Goal: Task Accomplishment & Management: Use online tool/utility

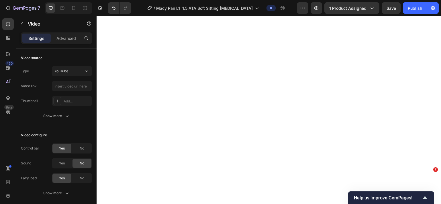
click at [61, 87] on input "text" at bounding box center [72, 86] width 40 height 10
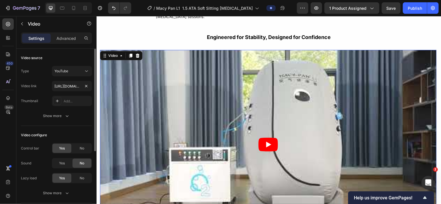
scroll to position [0, 23]
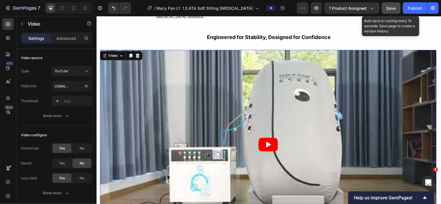
type input "[URL][DOMAIN_NAME]"
click at [388, 8] on span "Save" at bounding box center [391, 8] width 9 height 5
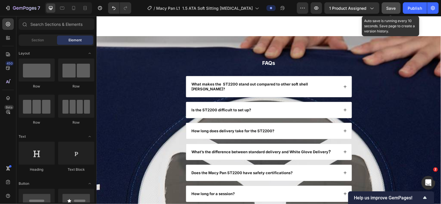
scroll to position [2396, 0]
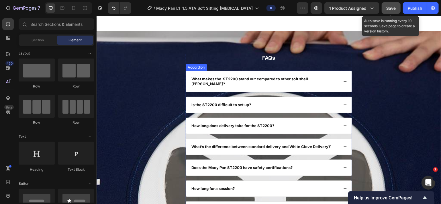
click at [235, 79] on strong "What makes the ST2200 stand out compared to other soft shell [PERSON_NAME]?" at bounding box center [250, 80] width 117 height 9
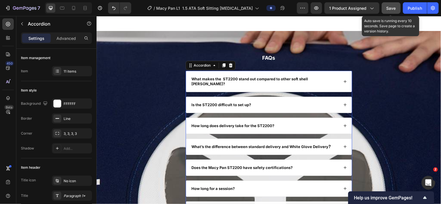
click at [235, 79] on strong "What makes the ST2200 stand out compared to other soft shell [PERSON_NAME]?" at bounding box center [250, 80] width 117 height 9
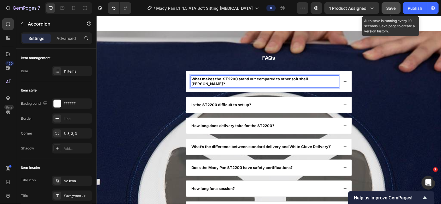
click at [235, 79] on strong "What makes the ST2200 stand out compared to other soft shell [PERSON_NAME]?" at bounding box center [250, 80] width 117 height 9
click at [315, 79] on p "What makes the Macy Pan L1 stand out compared to other soft shell [PERSON_NAME]?" at bounding box center [265, 81] width 146 height 10
click at [343, 79] on div "What makes the Macy Pan L1 stand out compared to other soft shell [PERSON_NAME]?" at bounding box center [268, 81] width 165 height 21
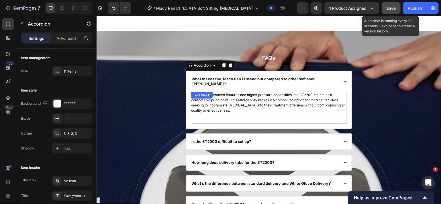
click at [311, 96] on span "Despite its advanced features and higher pressure capabilities, the ST2200 main…" at bounding box center [268, 102] width 155 height 20
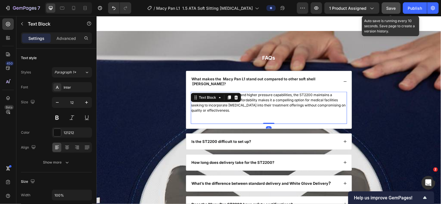
click at [311, 96] on span "Despite its advanced features and higher pressure capabilities, the ST2200 main…" at bounding box center [268, 102] width 155 height 20
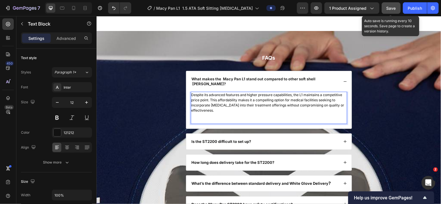
click at [237, 110] on p "Despite its advanced features and higher pressure capabilities, the L1 maintain…" at bounding box center [268, 102] width 155 height 21
click at [196, 116] on p "Rich Text Editor. Editing area: main" at bounding box center [268, 115] width 155 height 5
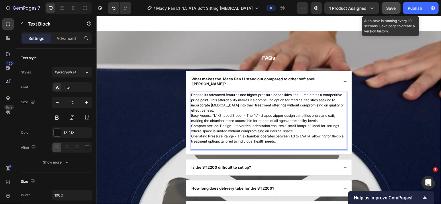
click at [236, 110] on p "Despite its advanced features and higher pressure capabilities, the L1 maintain…" at bounding box center [268, 102] width 155 height 21
click at [255, 111] on span "Despite its advanced features and higher pressure capabilities, the L1 maintain…" at bounding box center [267, 102] width 153 height 20
click at [254, 111] on span "Despite its advanced features and higher pressure capabilities, the L1 maintain…" at bounding box center [267, 102] width 153 height 20
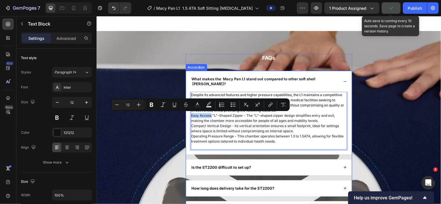
drag, startPoint x: 210, startPoint y: 116, endPoint x: 188, endPoint y: 116, distance: 21.8
click at [188, 116] on div "Despite its advanced features and higher pressure capabilities, the L1 maintain…" at bounding box center [268, 122] width 165 height 63
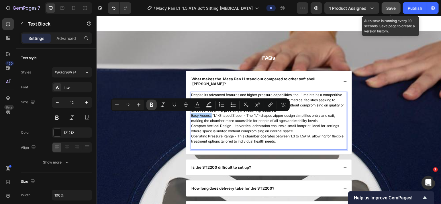
click at [153, 103] on icon "Editor contextual toolbar" at bounding box center [151, 105] width 3 height 4
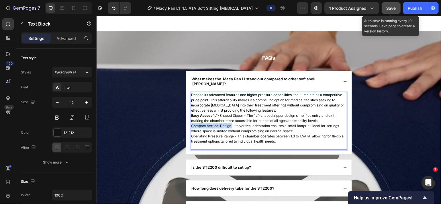
drag, startPoint x: 230, startPoint y: 127, endPoint x: 190, endPoint y: 125, distance: 39.9
click at [191, 125] on p "Easy Access "L"-Shaped Zipper - The "L"-shaped zipper design simplifies entry a…" at bounding box center [268, 128] width 155 height 31
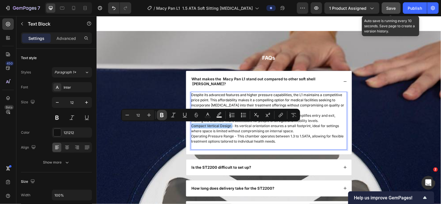
click at [165, 112] on icon "Editor contextual toolbar" at bounding box center [162, 115] width 6 height 6
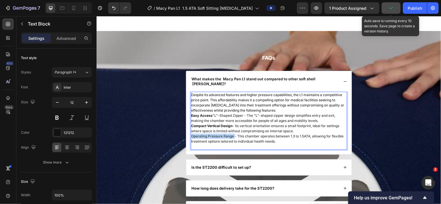
drag, startPoint x: 233, startPoint y: 136, endPoint x: 189, endPoint y: 137, distance: 44.2
click at [191, 137] on p "Easy Access "L"-Shaped Zipper - The "L"-shaped zipper design simplifies entry a…" at bounding box center [268, 128] width 155 height 31
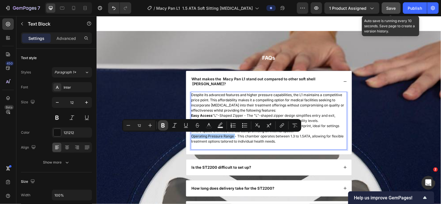
click at [162, 126] on icon "Editor contextual toolbar" at bounding box center [162, 125] width 3 height 4
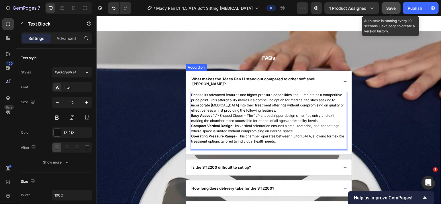
click at [314, 80] on p "What makes the Macy Pan L1 stand out compared to other soft shell [PERSON_NAME]?" at bounding box center [265, 81] width 146 height 10
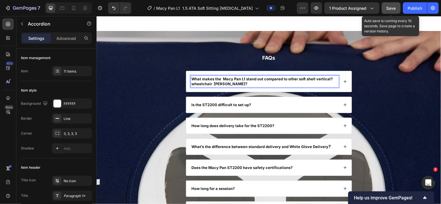
click at [332, 81] on p "What makes the Macy Pan L1 stand out compared to other soft shell vertical?whee…" at bounding box center [265, 81] width 146 height 10
click at [396, 7] on span "Save" at bounding box center [391, 8] width 9 height 5
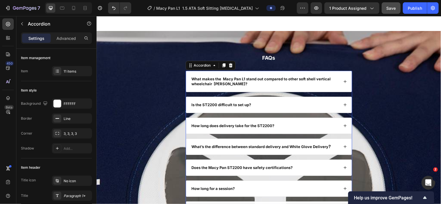
click at [216, 106] on strong "Is the ST2200 difficult to set up?" at bounding box center [222, 104] width 60 height 5
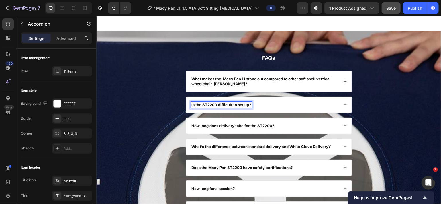
click at [216, 106] on strong "Is the ST2200 difficult to set up?" at bounding box center [222, 104] width 60 height 5
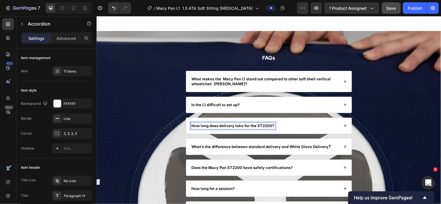
click at [267, 125] on strong "How long does delivery take for the ST2200?" at bounding box center [233, 125] width 83 height 5
click at [270, 125] on strong "How long does delivery take for the ST2200?" at bounding box center [233, 125] width 83 height 5
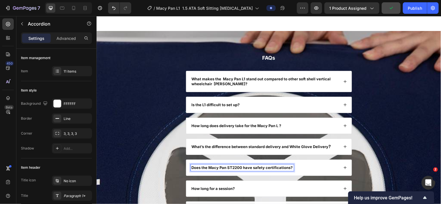
click at [240, 169] on strong "Does the Macy Pan ST2200 have safety certifications?" at bounding box center [242, 167] width 101 height 5
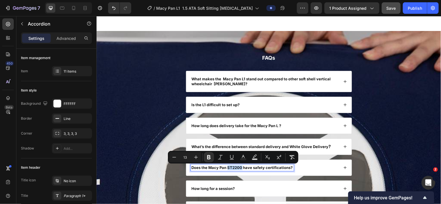
drag, startPoint x: 240, startPoint y: 169, endPoint x: 226, endPoint y: 170, distance: 14.1
click at [226, 170] on strong "Does the Macy Pan ST2200 have safety certifications?" at bounding box center [242, 167] width 101 height 5
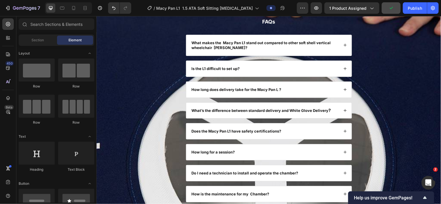
scroll to position [2422, 0]
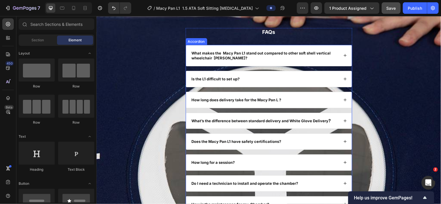
click at [344, 99] on icon at bounding box center [345, 99] width 3 height 3
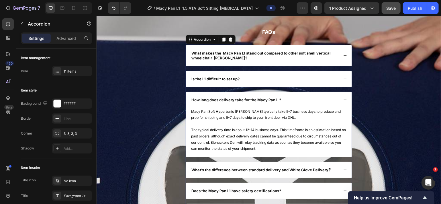
click at [343, 99] on icon at bounding box center [345, 100] width 4 height 4
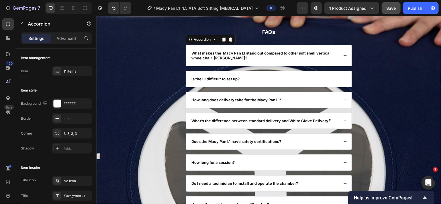
click at [343, 77] on icon at bounding box center [345, 79] width 4 height 4
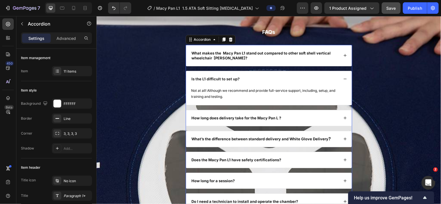
click at [343, 77] on icon at bounding box center [345, 79] width 4 height 4
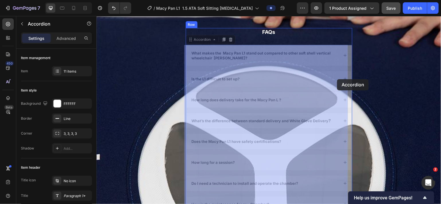
drag, startPoint x: 342, startPoint y: 77, endPoint x: 337, endPoint y: 79, distance: 5.0
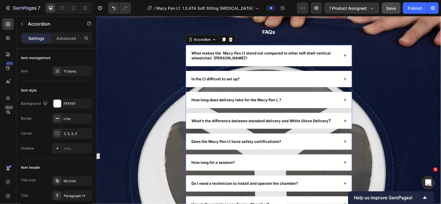
click at [337, 79] on div "Is the L1 difficult to set up?" at bounding box center [268, 79] width 165 height 16
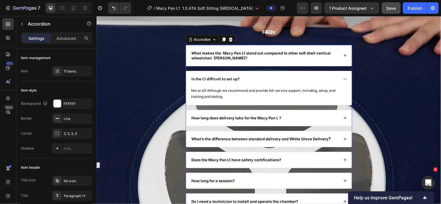
click at [343, 54] on icon at bounding box center [345, 55] width 4 height 4
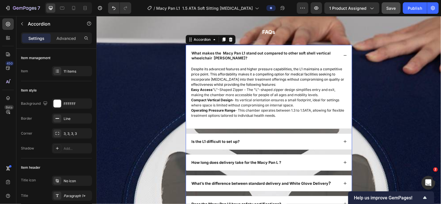
click at [343, 54] on icon at bounding box center [345, 55] width 4 height 4
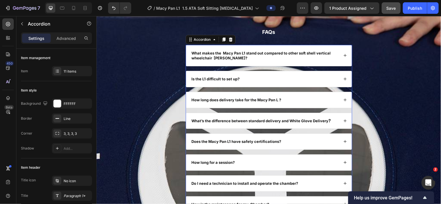
click at [343, 119] on icon at bounding box center [345, 121] width 4 height 4
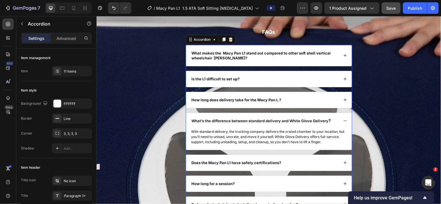
click at [343, 119] on icon at bounding box center [345, 121] width 4 height 4
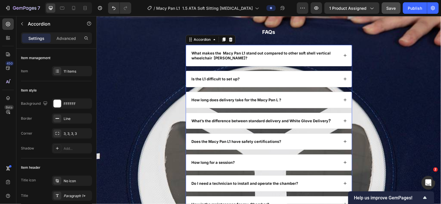
click at [343, 142] on icon at bounding box center [345, 141] width 4 height 4
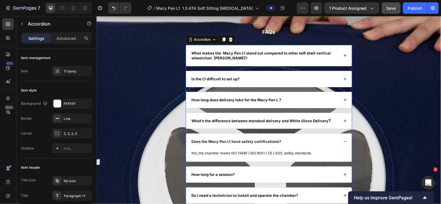
click at [343, 142] on icon at bounding box center [345, 141] width 4 height 4
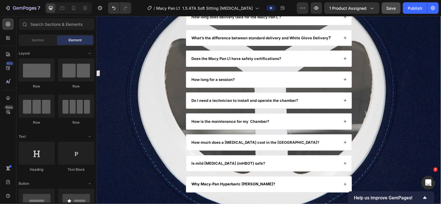
scroll to position [2515, 0]
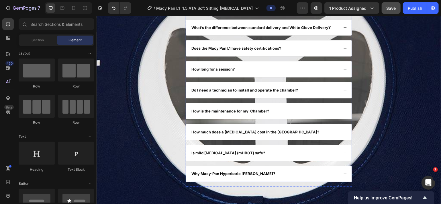
click at [343, 133] on icon at bounding box center [345, 132] width 4 height 4
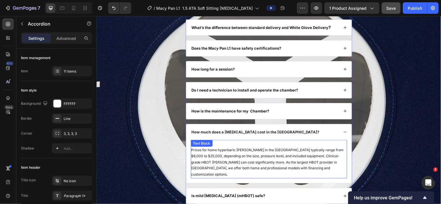
click at [191, 152] on p "Prices for home hyperbaric [PERSON_NAME] in the [GEOGRAPHIC_DATA] typically ran…" at bounding box center [268, 162] width 155 height 31
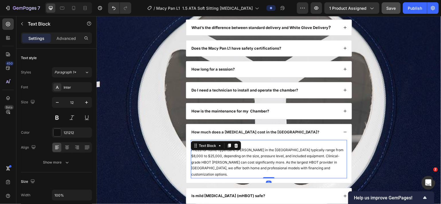
click at [191, 154] on p "Prices for home hyperbaric [PERSON_NAME] in the [GEOGRAPHIC_DATA] typically ran…" at bounding box center [268, 162] width 155 height 31
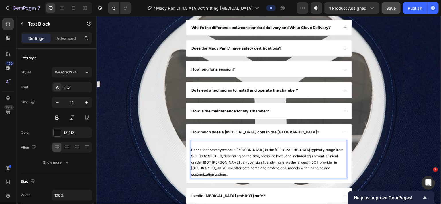
click at [191, 151] on p "Prices for home hyperbaric [PERSON_NAME] in the [GEOGRAPHIC_DATA] typically ran…" at bounding box center [268, 162] width 155 height 31
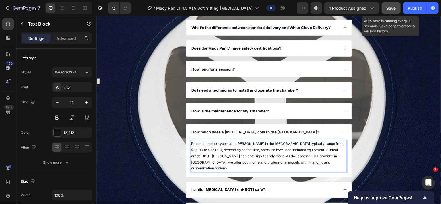
click at [394, 9] on span "Save" at bounding box center [391, 8] width 9 height 5
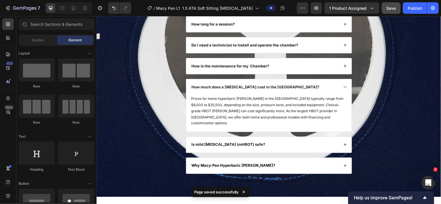
scroll to position [2561, 0]
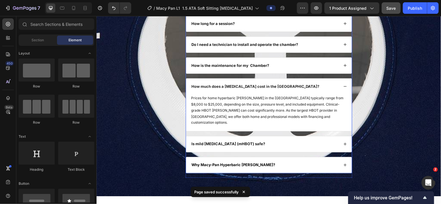
click at [343, 142] on icon at bounding box center [345, 144] width 4 height 4
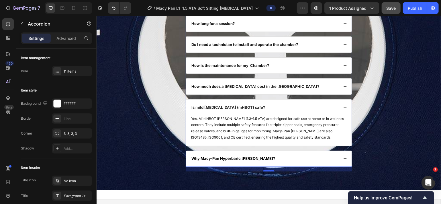
click at [343, 160] on icon at bounding box center [345, 159] width 4 height 4
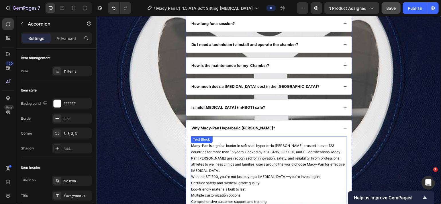
click at [235, 146] on span "Macy-Pan is a global leader in soft shell hyperbaric [PERSON_NAME], trusted in …" at bounding box center [268, 157] width 154 height 29
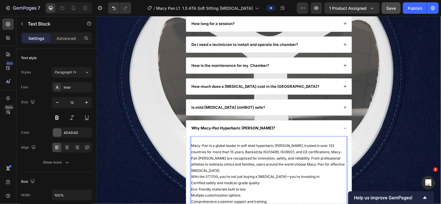
click at [208, 154] on span "Macy-Pan is a global leader in soft shell hyperbaric [PERSON_NAME], trusted in …" at bounding box center [268, 157] width 154 height 29
click at [191, 147] on span "Macy-Pan is a global leader in soft shell hyperbaric [PERSON_NAME], trusted in …" at bounding box center [268, 157] width 154 height 29
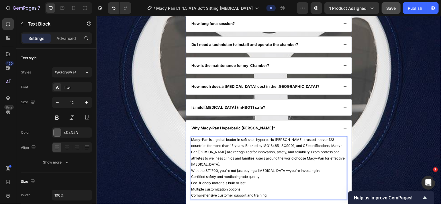
click at [343, 109] on icon at bounding box center [345, 107] width 4 height 4
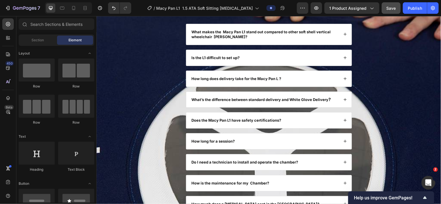
scroll to position [2427, 0]
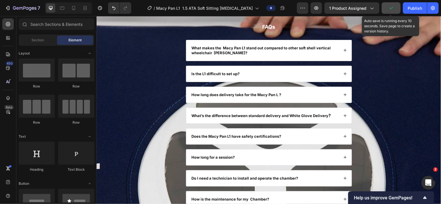
click at [392, 9] on icon "button" at bounding box center [392, 8] width 6 height 6
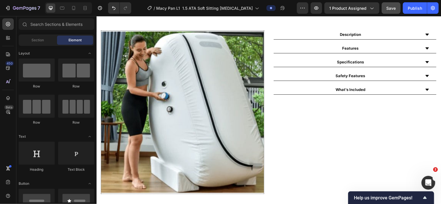
scroll to position [262, 0]
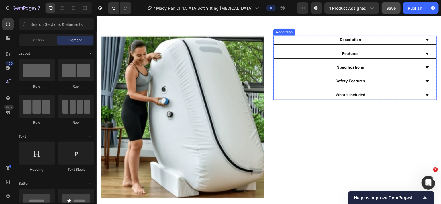
click at [426, 40] on icon at bounding box center [427, 39] width 3 height 2
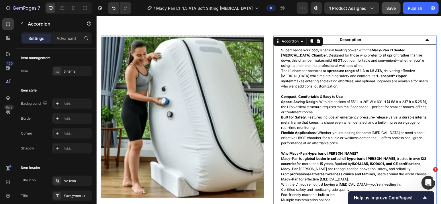
click at [426, 40] on icon at bounding box center [427, 40] width 3 height 2
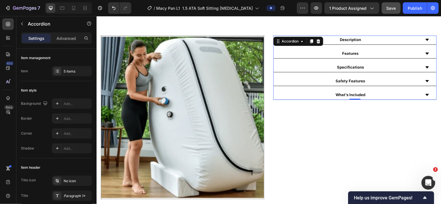
click at [425, 53] on icon at bounding box center [427, 53] width 5 height 5
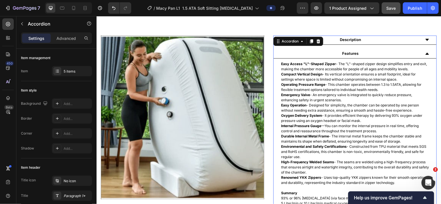
click at [425, 53] on icon at bounding box center [427, 53] width 5 height 5
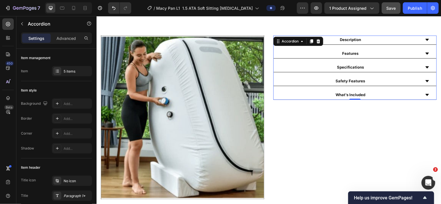
click at [426, 66] on icon at bounding box center [427, 67] width 3 height 2
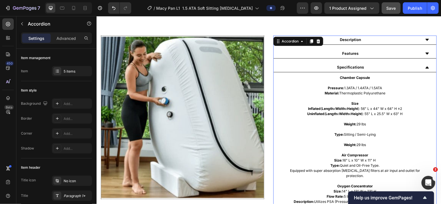
click at [425, 66] on icon at bounding box center [427, 67] width 5 height 5
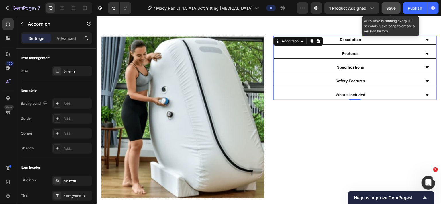
click at [394, 7] on span "Save" at bounding box center [391, 8] width 9 height 5
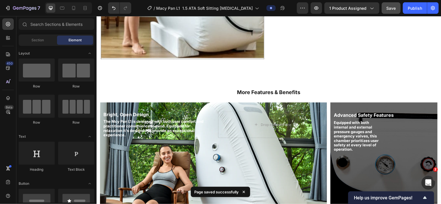
scroll to position [396, 0]
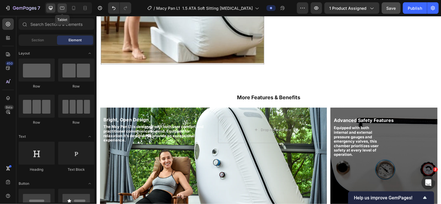
click at [62, 8] on icon at bounding box center [62, 8] width 6 height 6
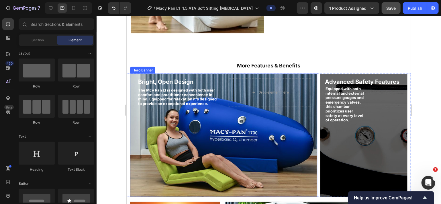
click at [224, 118] on div "Background Image" at bounding box center [223, 134] width 187 height 123
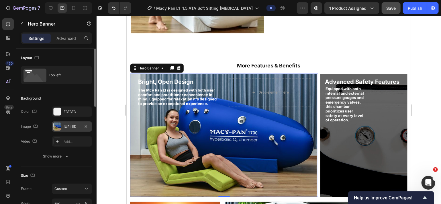
click at [71, 124] on div "[URL][DOMAIN_NAME]" at bounding box center [72, 126] width 17 height 5
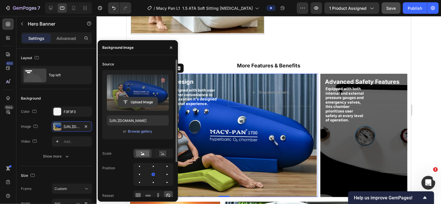
click at [142, 99] on input "file" at bounding box center [138, 102] width 40 height 10
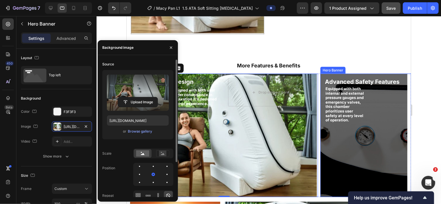
type input "[URL][DOMAIN_NAME]"
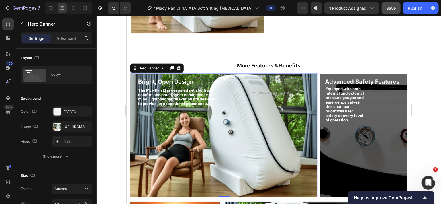
click at [263, 145] on div "Background Image" at bounding box center [223, 134] width 187 height 123
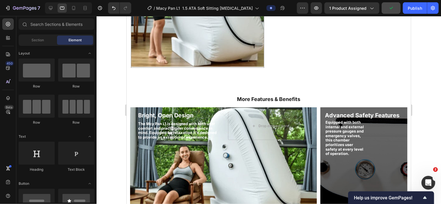
scroll to position [373, 0]
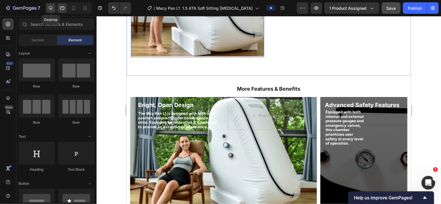
click at [52, 11] on div at bounding box center [50, 7] width 9 height 9
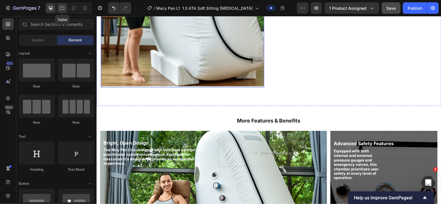
click at [63, 10] on icon at bounding box center [62, 8] width 6 height 6
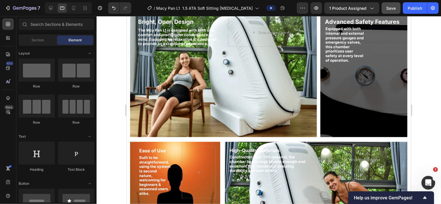
scroll to position [365, 0]
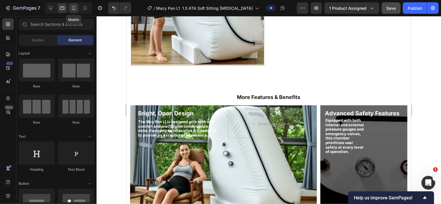
click at [75, 8] on icon at bounding box center [74, 8] width 6 height 6
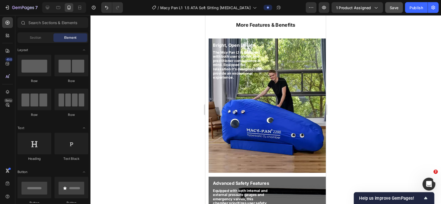
scroll to position [453, 0]
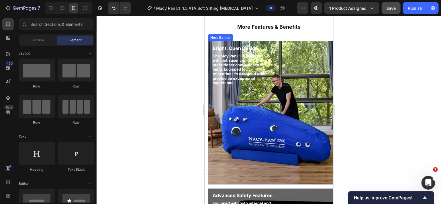
click at [264, 102] on div "Background Image" at bounding box center [272, 112] width 128 height 143
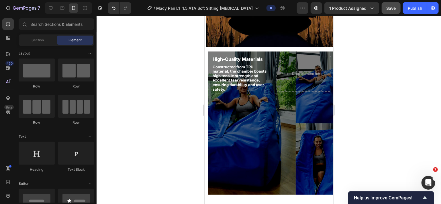
scroll to position [891, 0]
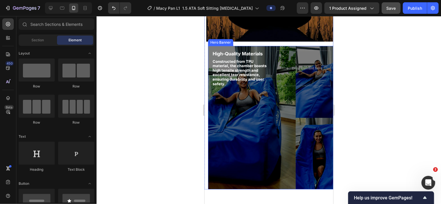
click at [277, 114] on div "Background Image" at bounding box center [272, 117] width 128 height 143
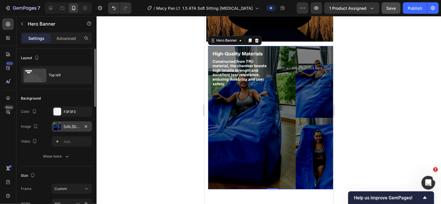
click at [68, 126] on div "[URL][DOMAIN_NAME]" at bounding box center [72, 126] width 17 height 5
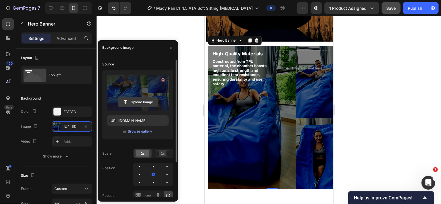
click at [139, 101] on input "file" at bounding box center [138, 102] width 40 height 10
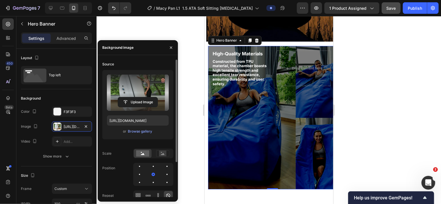
type input "[URL][DOMAIN_NAME]"
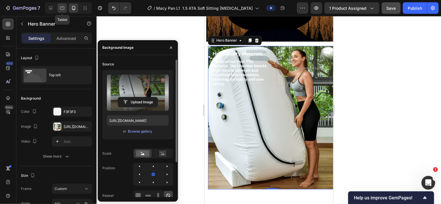
click at [63, 8] on icon at bounding box center [62, 8] width 6 height 6
type input "430"
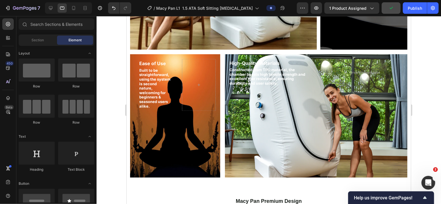
scroll to position [572, 0]
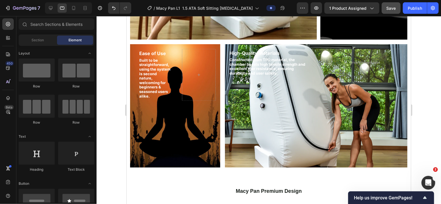
drag, startPoint x: 409, startPoint y: 85, endPoint x: 540, endPoint y: 81, distance: 130.9
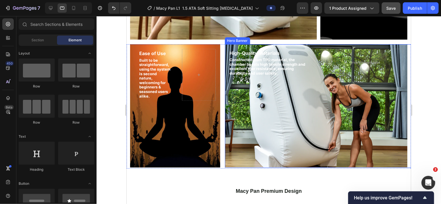
click at [238, 100] on div "Background Image" at bounding box center [316, 105] width 183 height 123
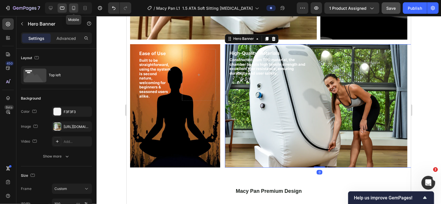
click at [73, 5] on icon at bounding box center [74, 8] width 6 height 6
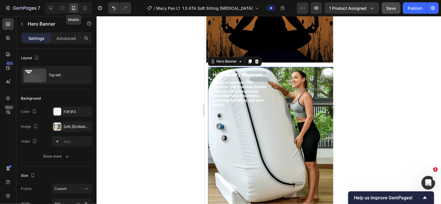
scroll to position [901, 0]
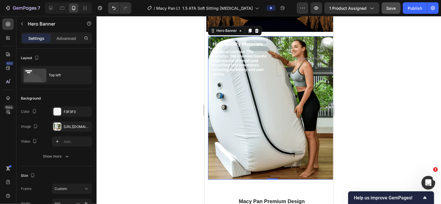
click at [243, 103] on div "Background Image" at bounding box center [272, 107] width 128 height 143
click at [73, 125] on div "[URL][DOMAIN_NAME]" at bounding box center [72, 126] width 17 height 5
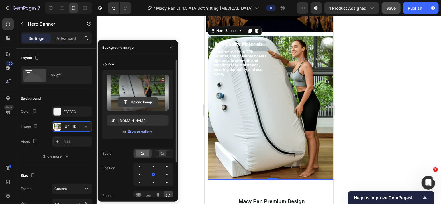
click at [139, 99] on input "file" at bounding box center [138, 102] width 40 height 10
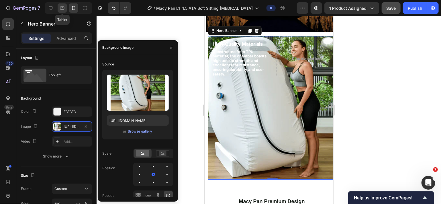
click at [62, 8] on icon at bounding box center [62, 8] width 6 height 6
type input "430"
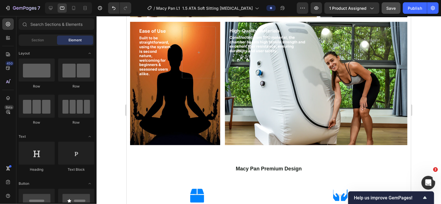
scroll to position [589, 0]
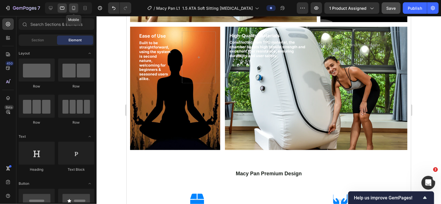
click at [73, 6] on icon at bounding box center [74, 8] width 6 height 6
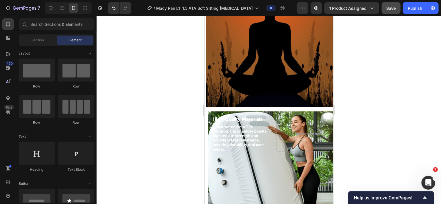
scroll to position [899, 0]
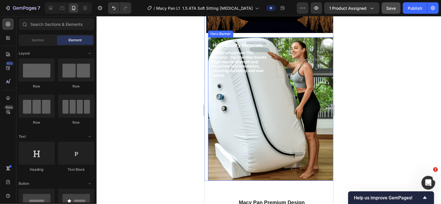
click at [264, 112] on div "Background Image" at bounding box center [272, 108] width 128 height 143
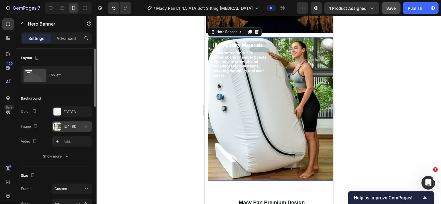
click at [71, 128] on div "[URL][DOMAIN_NAME]" at bounding box center [72, 126] width 17 height 5
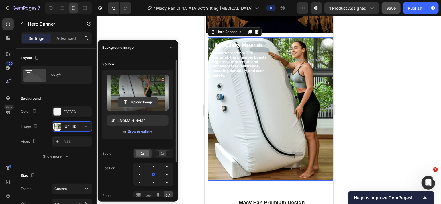
click at [142, 101] on input "file" at bounding box center [138, 102] width 40 height 10
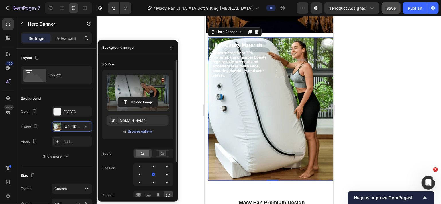
type input "[URL][DOMAIN_NAME]"
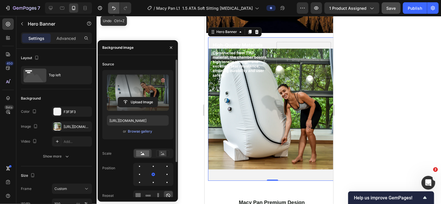
click at [113, 9] on icon "Undo/Redo" at bounding box center [114, 8] width 6 height 6
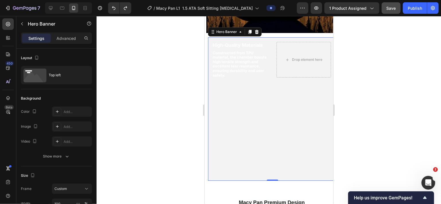
click at [266, 112] on div "Background Image" at bounding box center [272, 108] width 128 height 143
click at [241, 116] on div "Background Image" at bounding box center [272, 108] width 128 height 143
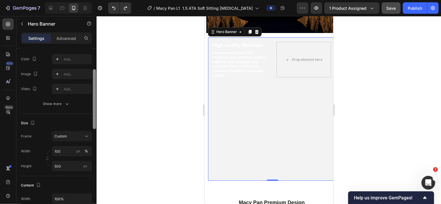
scroll to position [57, 0]
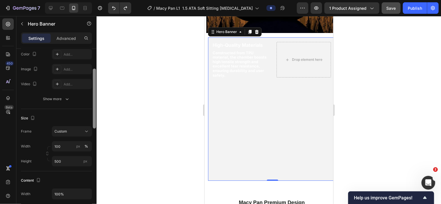
drag, startPoint x: 94, startPoint y: 102, endPoint x: 93, endPoint y: 119, distance: 17.6
click at [93, 119] on div at bounding box center [94, 99] width 3 height 60
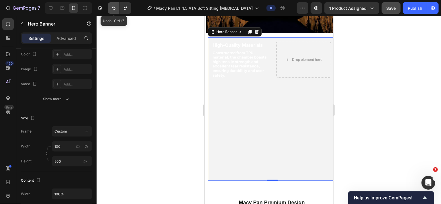
click at [111, 9] on icon "Undo/Redo" at bounding box center [114, 8] width 6 height 6
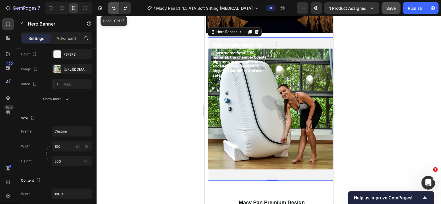
click at [117, 10] on button "Undo/Redo" at bounding box center [113, 7] width 11 height 11
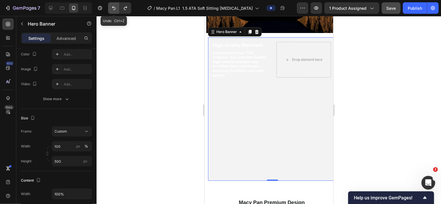
click at [117, 10] on button "Undo/Redo" at bounding box center [113, 7] width 11 height 11
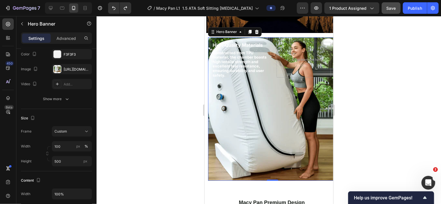
click at [256, 117] on div "Background Image" at bounding box center [272, 108] width 128 height 143
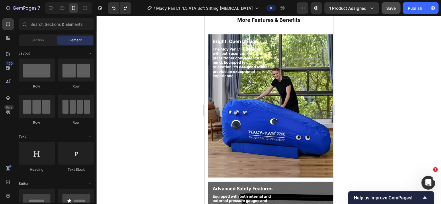
scroll to position [465, 0]
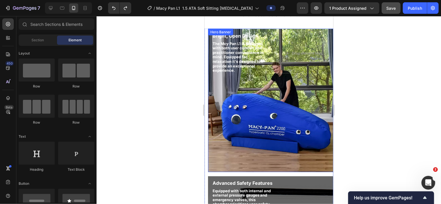
click at [255, 113] on div "Background Image" at bounding box center [272, 99] width 128 height 143
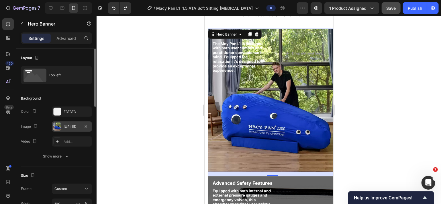
click at [74, 123] on div "[URL][DOMAIN_NAME]" at bounding box center [72, 126] width 40 height 10
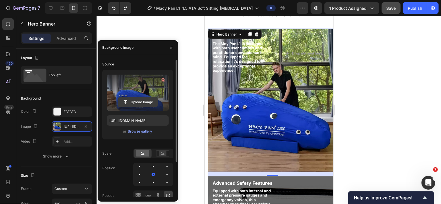
click at [133, 99] on input "file" at bounding box center [138, 102] width 40 height 10
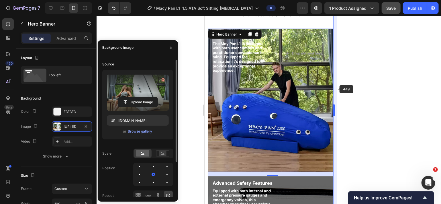
type input "[URL][DOMAIN_NAME]"
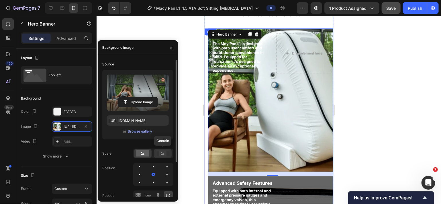
click at [165, 151] on rect at bounding box center [162, 154] width 7 height 6
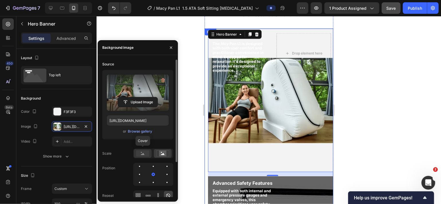
click at [143, 151] on rect at bounding box center [142, 153] width 13 height 6
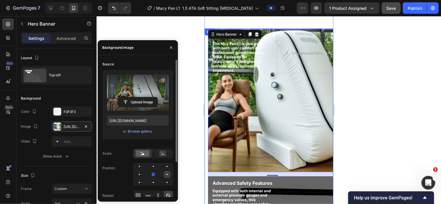
click at [167, 171] on div at bounding box center [167, 174] width 7 height 7
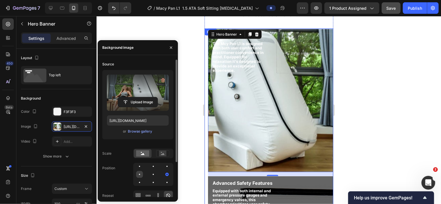
click at [139, 174] on div at bounding box center [139, 174] width 1 height 1
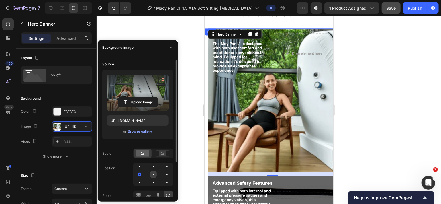
click at [152, 172] on div at bounding box center [153, 174] width 7 height 7
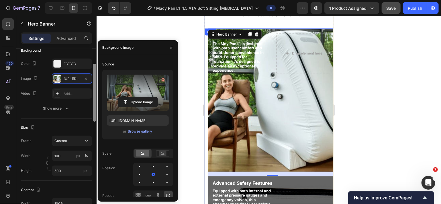
scroll to position [49, 0]
drag, startPoint x: 94, startPoint y: 101, endPoint x: 96, endPoint y: 118, distance: 16.7
click at [96, 118] on div at bounding box center [94, 94] width 3 height 58
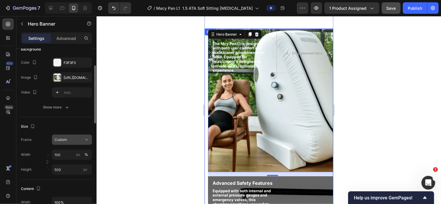
click at [79, 138] on div "Custom" at bounding box center [68, 139] width 28 height 5
click at [87, 138] on icon at bounding box center [87, 140] width 6 height 6
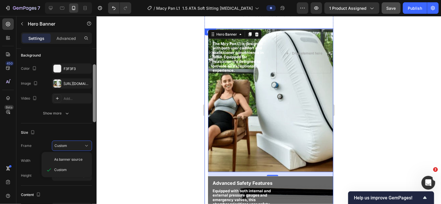
scroll to position [44, 0]
drag, startPoint x: 95, startPoint y: 111, endPoint x: 93, endPoint y: 109, distance: 3.1
click at [93, 109] on div at bounding box center [94, 92] width 3 height 58
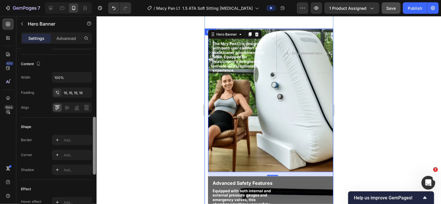
scroll to position [184, 0]
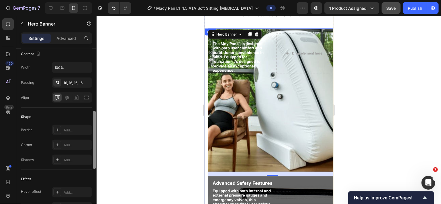
drag, startPoint x: 95, startPoint y: 114, endPoint x: 96, endPoint y: 162, distance: 47.6
click at [96, 162] on div at bounding box center [94, 140] width 3 height 58
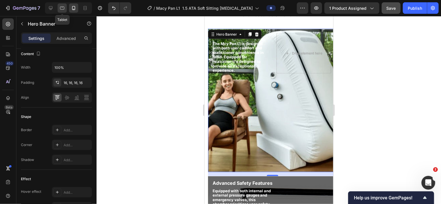
click at [64, 8] on icon at bounding box center [62, 8] width 4 height 3
type input "430"
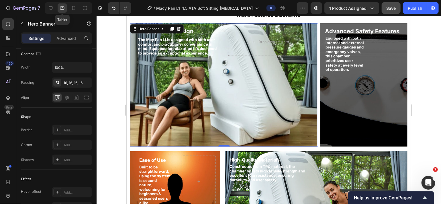
scroll to position [452, 0]
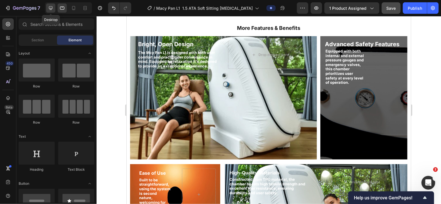
click at [52, 8] on icon at bounding box center [51, 8] width 4 height 4
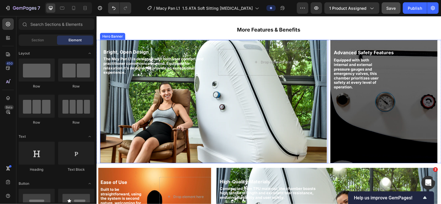
click at [205, 108] on div "Background Image" at bounding box center [213, 101] width 227 height 123
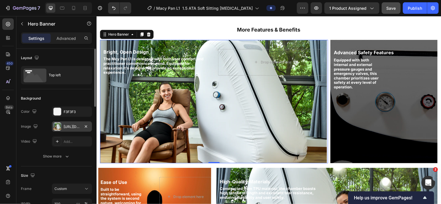
click at [70, 126] on div "[URL][DOMAIN_NAME]" at bounding box center [72, 126] width 17 height 5
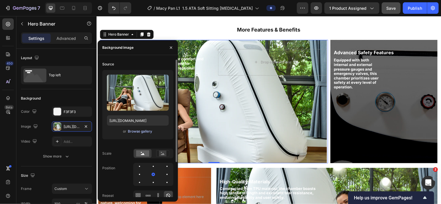
click at [135, 129] on div "Browse gallery" at bounding box center [140, 131] width 24 height 5
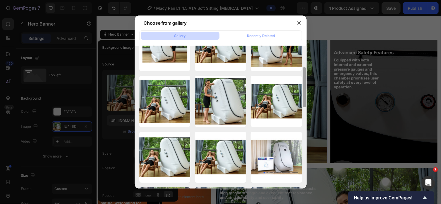
scroll to position [87, 0]
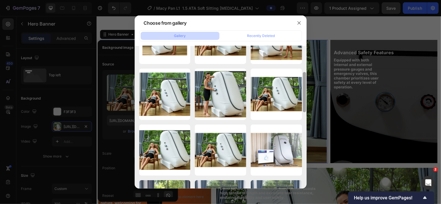
drag, startPoint x: 305, startPoint y: 75, endPoint x: 302, endPoint y: 100, distance: 24.9
click at [303, 100] on div at bounding box center [305, 117] width 4 height 143
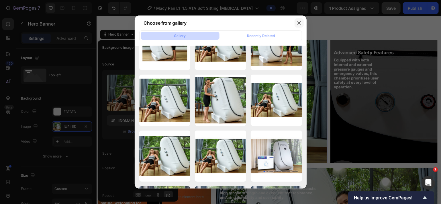
click at [300, 23] on icon "button" at bounding box center [299, 23] width 5 height 5
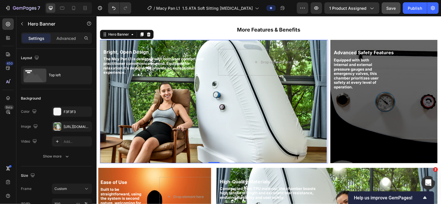
click at [275, 85] on div "Background Image" at bounding box center [213, 101] width 227 height 123
click at [63, 8] on icon at bounding box center [62, 8] width 6 height 6
type input "100%"
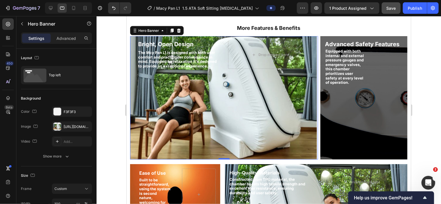
click at [202, 95] on div "Background Image" at bounding box center [223, 97] width 187 height 123
click at [71, 125] on div "[URL][DOMAIN_NAME]" at bounding box center [72, 126] width 17 height 5
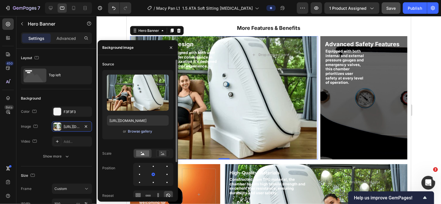
click at [145, 131] on div "Browse gallery" at bounding box center [140, 131] width 24 height 5
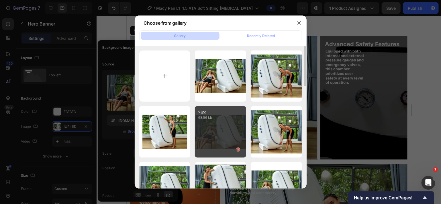
click at [215, 135] on div "2.jpg 68.56 kb" at bounding box center [220, 131] width 51 height 51
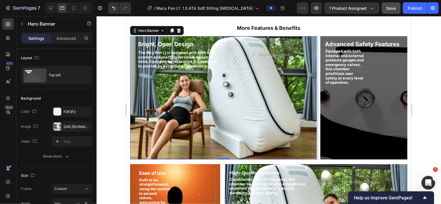
click at [222, 131] on div "Background Image" at bounding box center [223, 97] width 187 height 123
click at [208, 102] on div "Background Image" at bounding box center [223, 97] width 187 height 123
click at [70, 126] on div "[URL][DOMAIN_NAME]" at bounding box center [72, 126] width 17 height 5
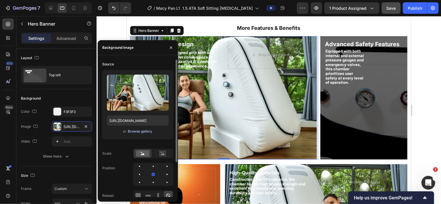
click at [138, 131] on div "Browse gallery" at bounding box center [140, 131] width 24 height 5
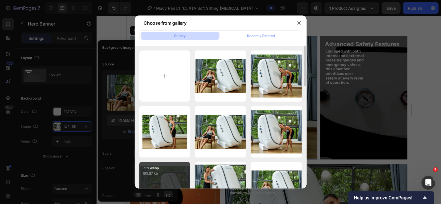
click at [156, 181] on div "L1-1.webp 190.87 kb" at bounding box center [164, 187] width 51 height 51
type input "[URL][DOMAIN_NAME]"
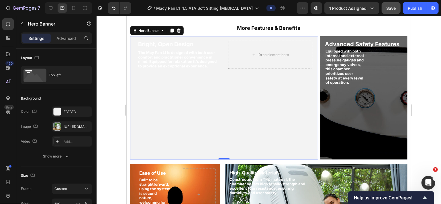
click at [202, 130] on div "Background Image" at bounding box center [223, 97] width 187 height 123
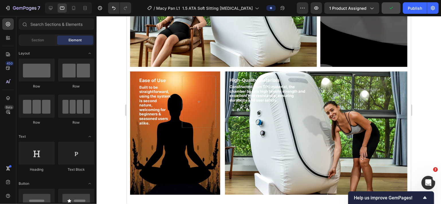
scroll to position [460, 0]
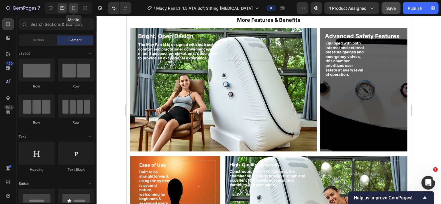
click at [71, 7] on icon at bounding box center [74, 8] width 6 height 6
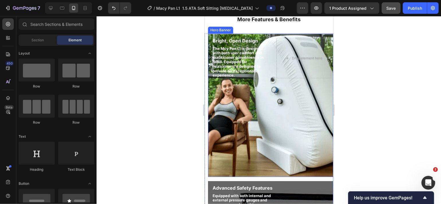
click at [261, 104] on div "Background Image" at bounding box center [272, 104] width 128 height 143
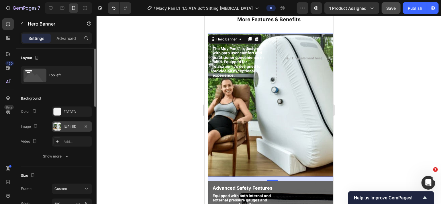
click at [71, 127] on div "[URL][DOMAIN_NAME]" at bounding box center [72, 126] width 17 height 5
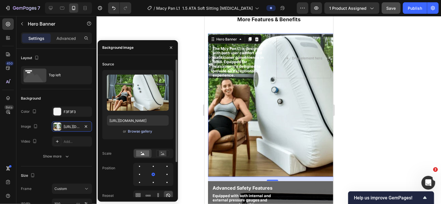
click at [137, 131] on div "Browse gallery" at bounding box center [140, 131] width 24 height 5
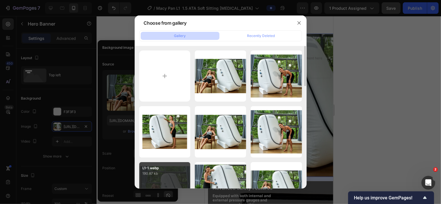
click at [170, 175] on p "190.87 kb" at bounding box center [165, 174] width 44 height 6
type input "[URL][DOMAIN_NAME]"
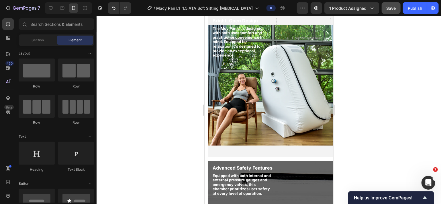
scroll to position [469, 0]
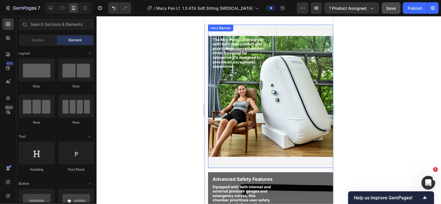
click at [277, 106] on div "Background Image" at bounding box center [272, 95] width 128 height 143
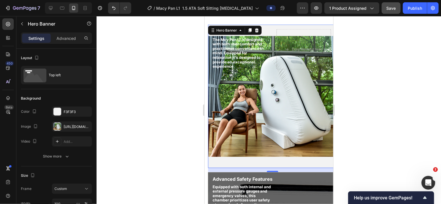
click at [250, 108] on div "Background Image" at bounding box center [272, 95] width 128 height 143
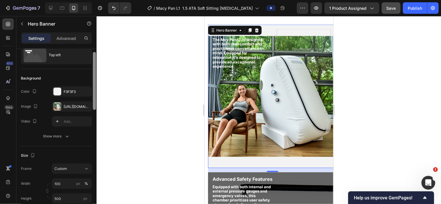
drag, startPoint x: 94, startPoint y: 102, endPoint x: 94, endPoint y: 108, distance: 6.1
click at [94, 108] on div at bounding box center [94, 81] width 3 height 58
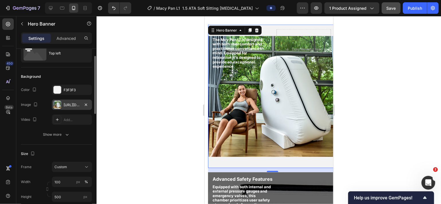
click at [75, 108] on div "[URL][DOMAIN_NAME]" at bounding box center [72, 105] width 40 height 10
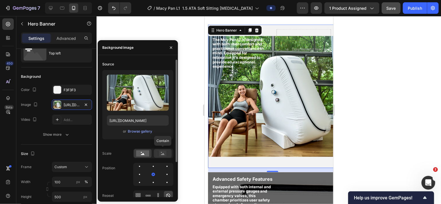
click at [165, 155] on rect at bounding box center [162, 154] width 7 height 6
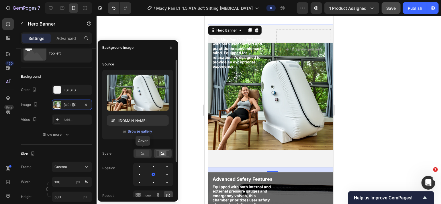
click at [143, 152] on rect at bounding box center [142, 153] width 13 height 6
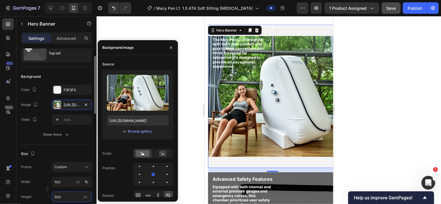
click at [73, 195] on input "500" at bounding box center [72, 197] width 40 height 10
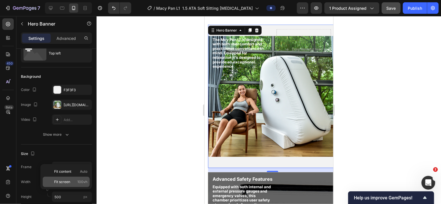
click at [81, 182] on span "100vh" at bounding box center [82, 181] width 10 height 5
type input "100 vh"
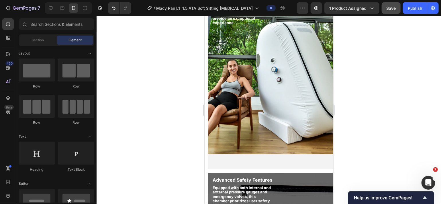
scroll to position [542, 0]
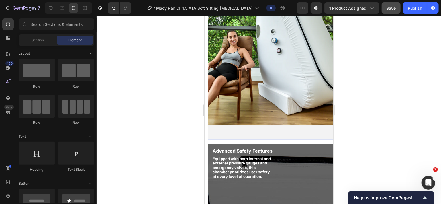
click at [243, 62] on div "Background Image" at bounding box center [272, 46] width 128 height 188
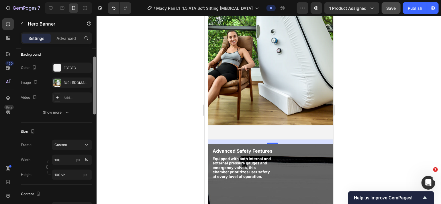
drag, startPoint x: 94, startPoint y: 103, endPoint x: 96, endPoint y: 120, distance: 17.1
click at [96, 120] on div at bounding box center [94, 130] width 4 height 172
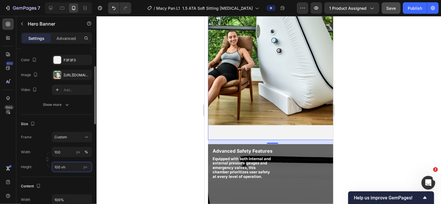
click at [70, 167] on input "100 vh" at bounding box center [72, 167] width 40 height 10
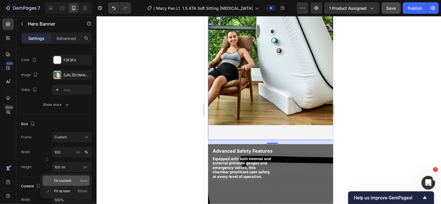
click at [65, 178] on span "Fit content" at bounding box center [62, 180] width 17 height 5
type input "Auto"
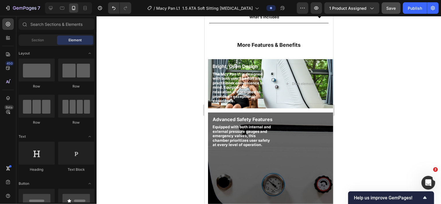
scroll to position [446, 0]
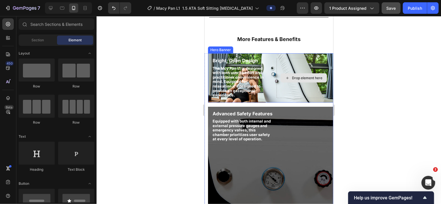
click at [278, 84] on div "Drop element here" at bounding box center [303, 78] width 55 height 40
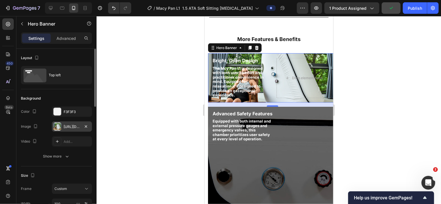
click at [74, 124] on div "[URL][DOMAIN_NAME]" at bounding box center [72, 126] width 17 height 5
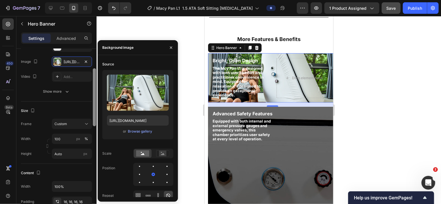
drag, startPoint x: 96, startPoint y: 106, endPoint x: 96, endPoint y: 126, distance: 19.8
click at [96, 126] on div at bounding box center [94, 97] width 3 height 58
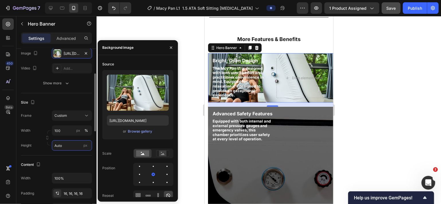
click at [66, 146] on input "Auto" at bounding box center [72, 145] width 40 height 10
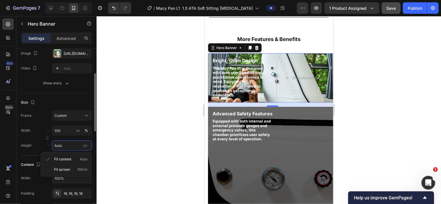
click at [63, 143] on input "Auto" at bounding box center [72, 145] width 40 height 10
type input "0"
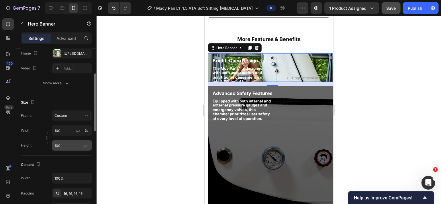
click at [88, 145] on div "px" at bounding box center [85, 145] width 9 height 7
click at [88, 145] on input "100" at bounding box center [72, 145] width 40 height 10
click at [87, 145] on div "px" at bounding box center [85, 145] width 9 height 7
click at [87, 145] on input "100" at bounding box center [72, 145] width 40 height 10
click at [71, 143] on input "100" at bounding box center [72, 145] width 40 height 10
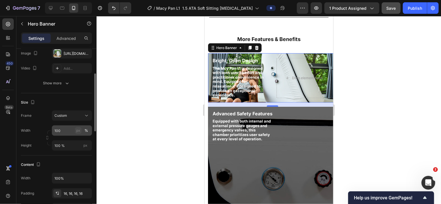
click at [78, 131] on div "px" at bounding box center [78, 130] width 4 height 5
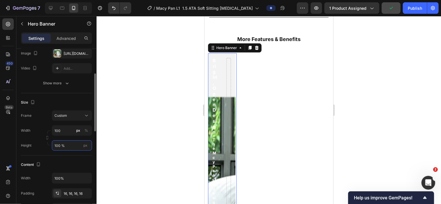
click at [70, 146] on input "100 %" at bounding box center [72, 145] width 40 height 10
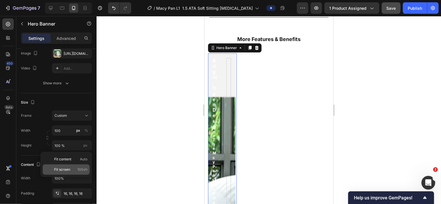
click at [66, 166] on div "Fit screen 100vh" at bounding box center [66, 169] width 47 height 10
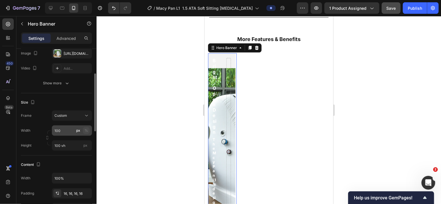
click at [86, 128] on div "%" at bounding box center [86, 130] width 3 height 5
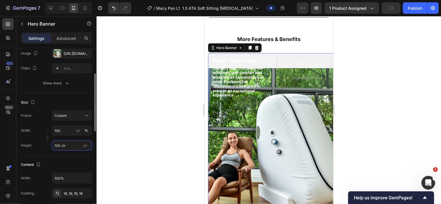
click at [75, 146] on input "100 vh" at bounding box center [72, 145] width 40 height 10
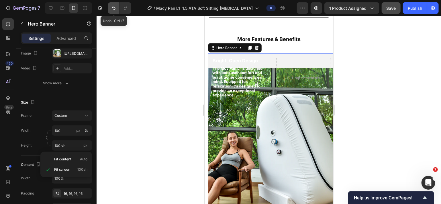
click at [113, 6] on icon "Undo/Redo" at bounding box center [113, 8] width 3 height 4
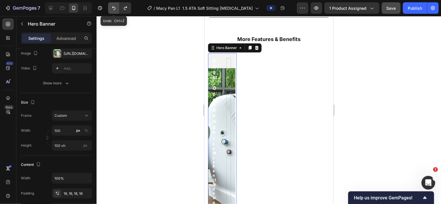
click at [113, 6] on icon "Undo/Redo" at bounding box center [113, 8] width 3 height 4
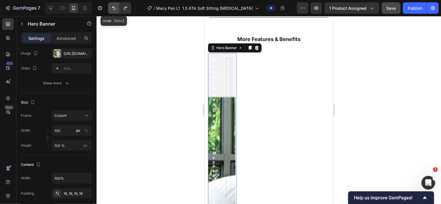
click at [113, 6] on icon "Undo/Redo" at bounding box center [113, 8] width 3 height 4
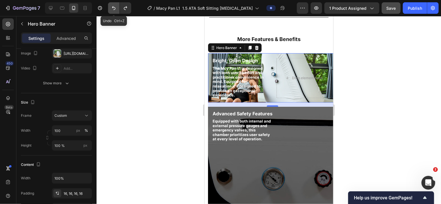
click at [113, 6] on icon "Undo/Redo" at bounding box center [113, 8] width 3 height 4
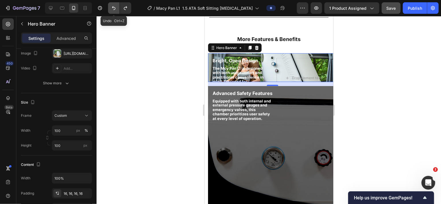
click at [113, 6] on icon "Undo/Redo" at bounding box center [113, 8] width 3 height 4
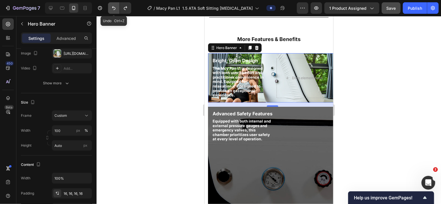
click at [113, 6] on icon "Undo/Redo" at bounding box center [113, 8] width 3 height 4
type input "100 vh"
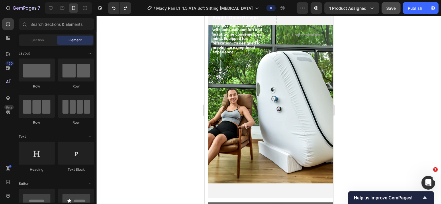
scroll to position [478, 0]
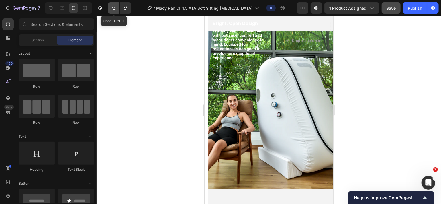
click at [113, 9] on icon "Undo/Redo" at bounding box center [114, 8] width 6 height 6
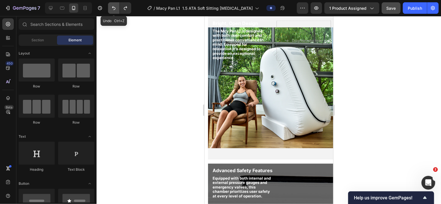
click at [114, 9] on icon "Undo/Redo" at bounding box center [114, 8] width 6 height 6
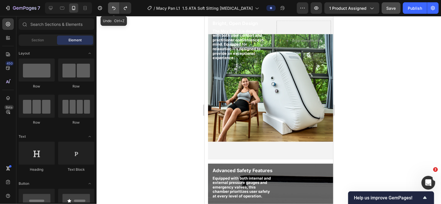
click at [114, 9] on icon "Undo/Redo" at bounding box center [114, 8] width 6 height 6
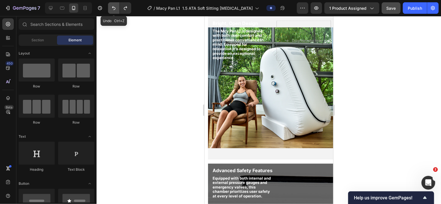
click at [114, 9] on icon "Undo/Redo" at bounding box center [114, 8] width 6 height 6
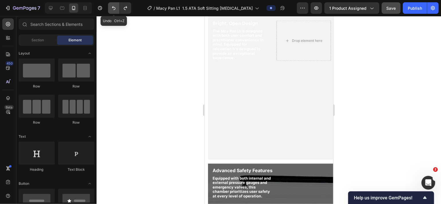
click at [114, 9] on icon "Undo/Redo" at bounding box center [114, 8] width 6 height 6
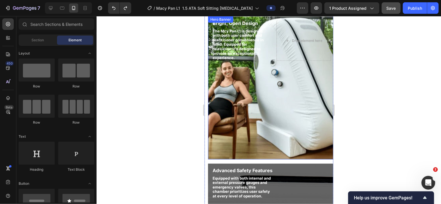
click at [265, 91] on div "Background Image" at bounding box center [272, 87] width 128 height 143
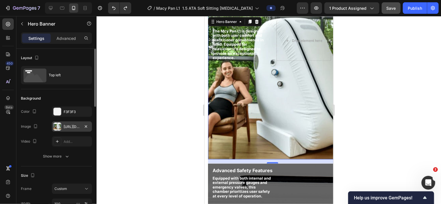
click at [68, 126] on div "[URL][DOMAIN_NAME]" at bounding box center [72, 126] width 17 height 5
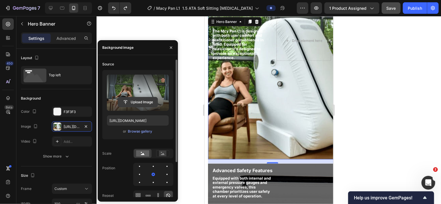
click at [137, 102] on input "file" at bounding box center [138, 102] width 40 height 10
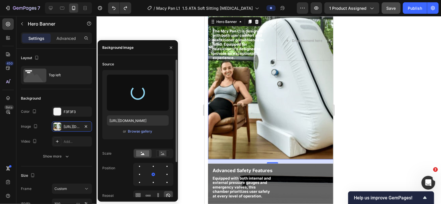
type input "[URL][DOMAIN_NAME]"
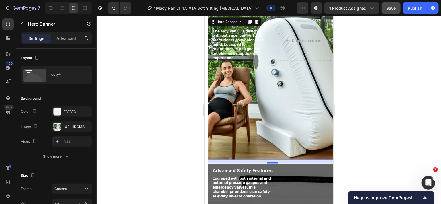
click at [348, 61] on div at bounding box center [269, 110] width 345 height 188
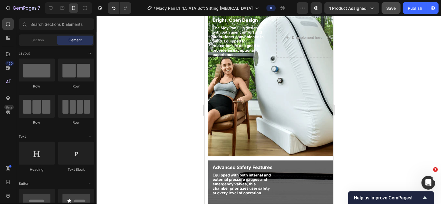
scroll to position [475, 0]
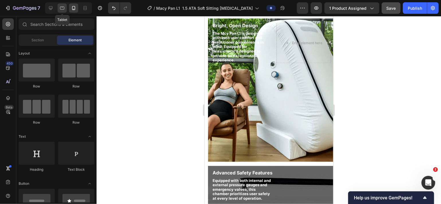
click at [65, 7] on icon at bounding box center [62, 8] width 6 height 6
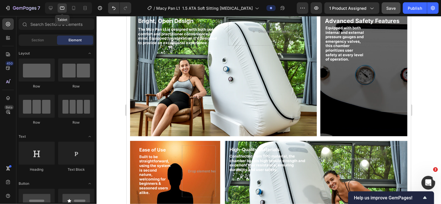
scroll to position [470, 0]
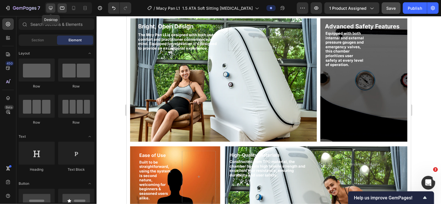
click at [53, 5] on div at bounding box center [50, 7] width 9 height 9
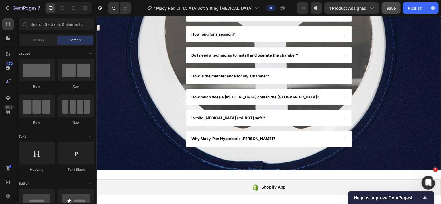
scroll to position [2536, 0]
